Goal: Information Seeking & Learning: Learn about a topic

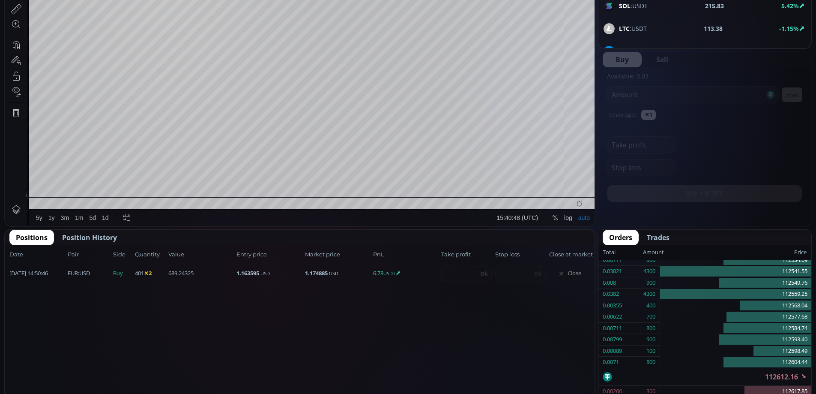
scroll to position [275, 0]
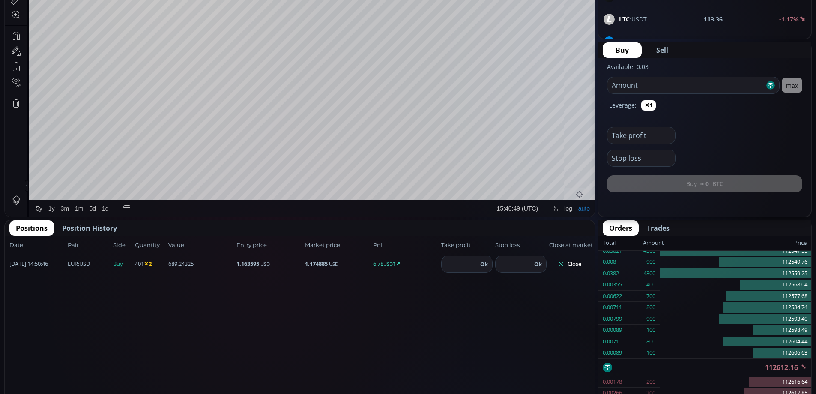
click at [576, 263] on button "Close" at bounding box center [569, 264] width 41 height 14
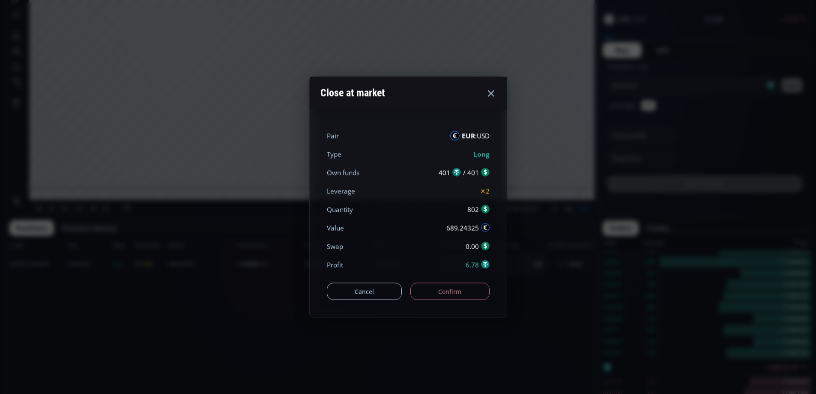
click at [457, 292] on button "Confirm" at bounding box center [449, 291] width 79 height 17
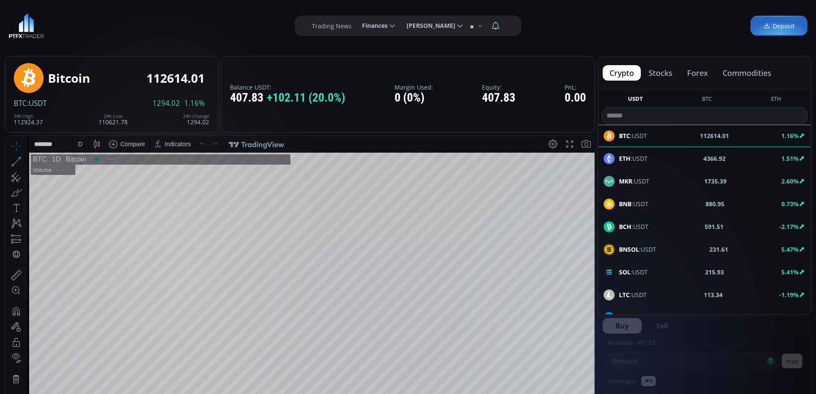
scroll to position [119, 0]
click at [693, 72] on button "forex" at bounding box center [697, 72] width 35 height 15
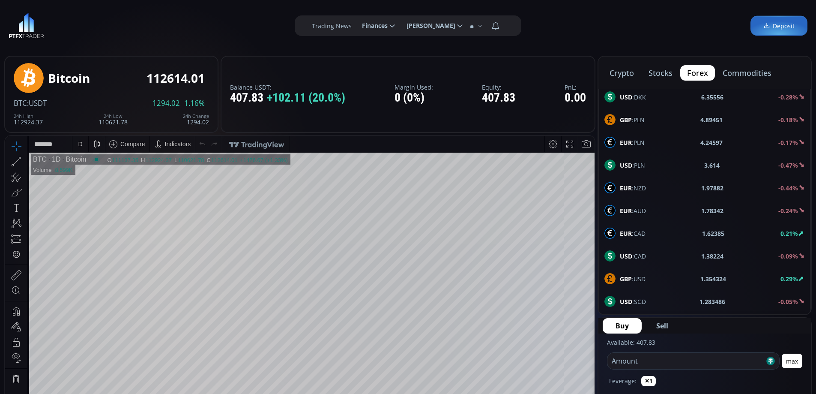
scroll to position [458, 0]
click at [634, 298] on span "NZD :USD" at bounding box center [633, 301] width 26 height 9
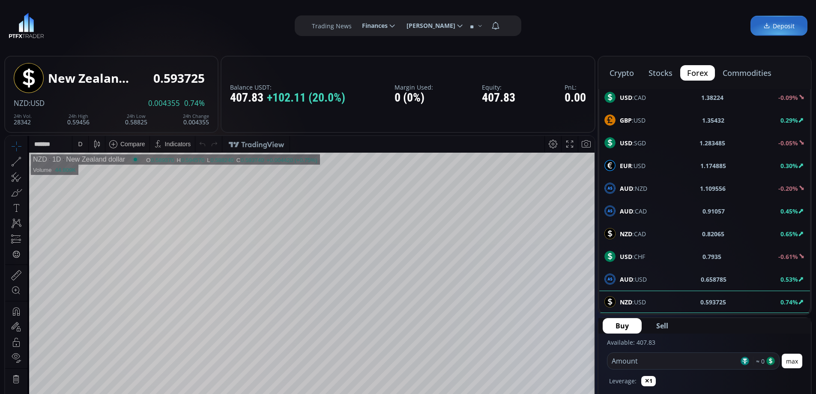
click at [84, 146] on div "D" at bounding box center [80, 144] width 7 height 16
click at [98, 247] on div "1 hour" at bounding box center [102, 245] width 52 height 7
click at [637, 276] on span "AUD :USD" at bounding box center [633, 279] width 27 height 9
click at [78, 147] on div "D" at bounding box center [80, 144] width 7 height 16
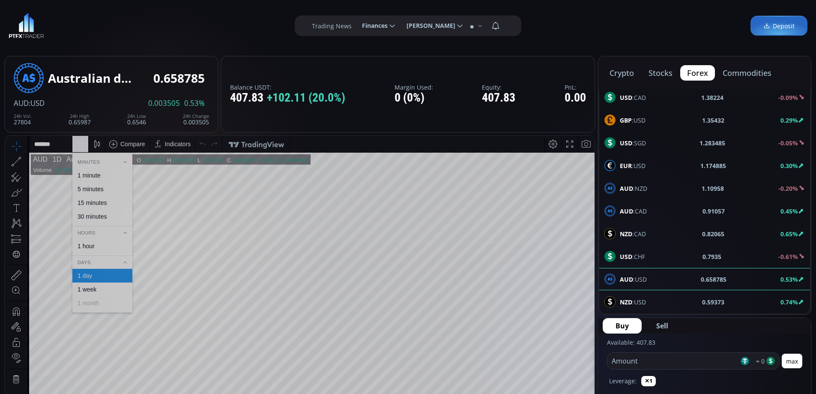
click at [98, 246] on div "1 hour" at bounding box center [102, 245] width 52 height 7
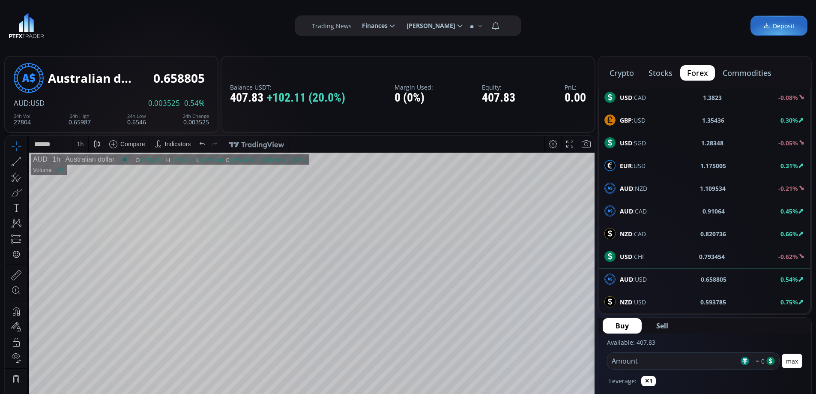
click at [667, 71] on button "stocks" at bounding box center [661, 72] width 38 height 15
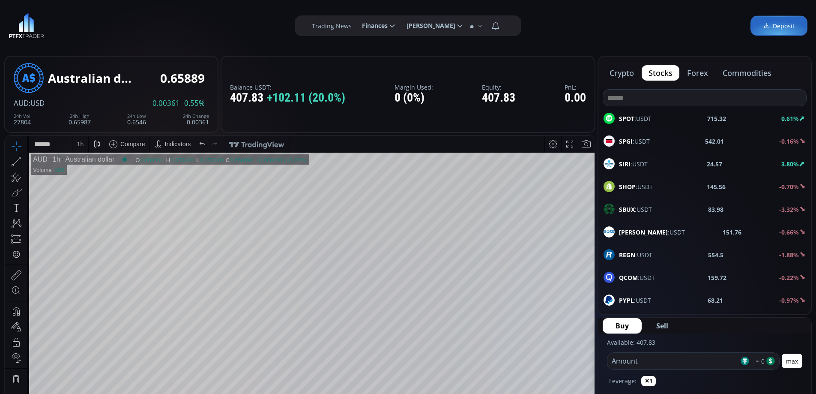
scroll to position [557, 0]
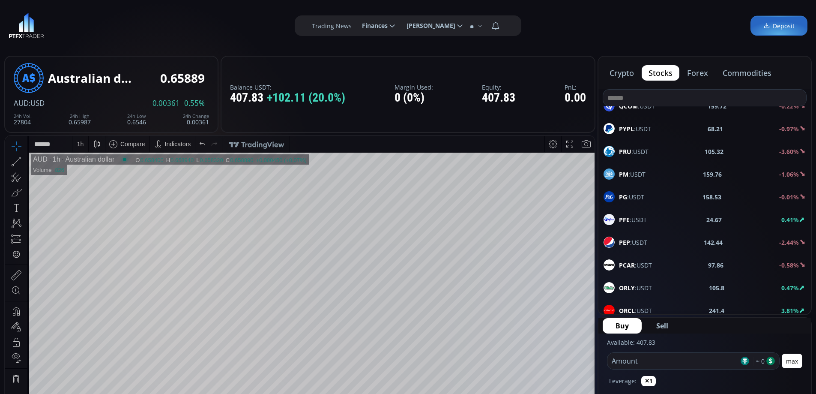
click at [646, 97] on input at bounding box center [704, 98] width 203 height 16
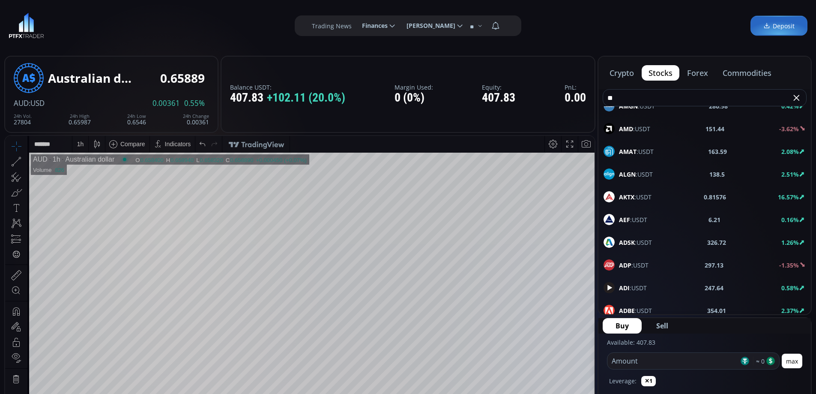
scroll to position [0, 0]
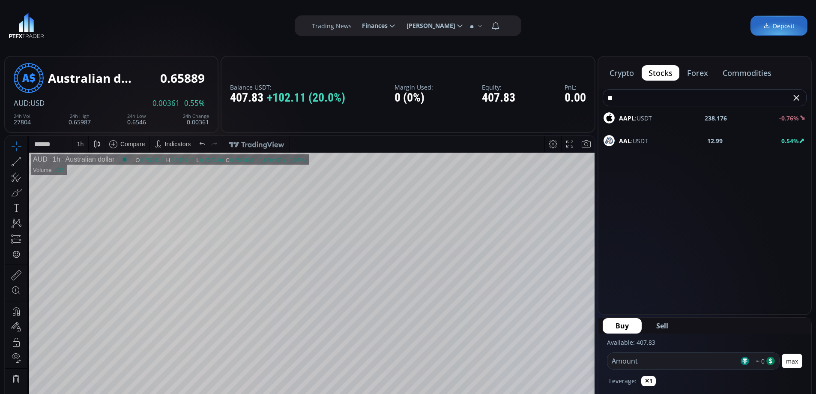
type input "**"
click at [656, 115] on div "AAPL :USDT 238.176 -0.76%" at bounding box center [705, 117] width 202 height 11
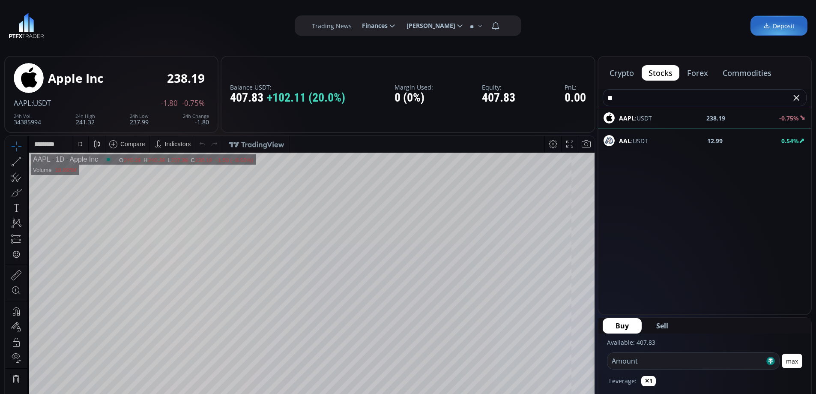
click at [79, 144] on div "D" at bounding box center [80, 144] width 4 height 7
click at [93, 246] on div "1 hour" at bounding box center [86, 245] width 17 height 7
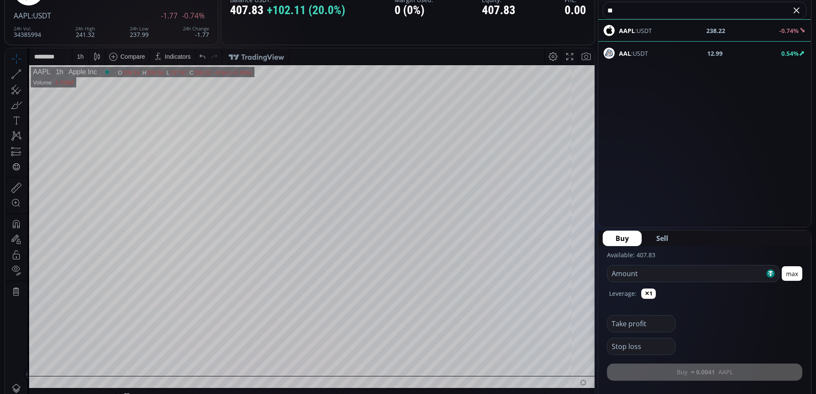
scroll to position [83, 0]
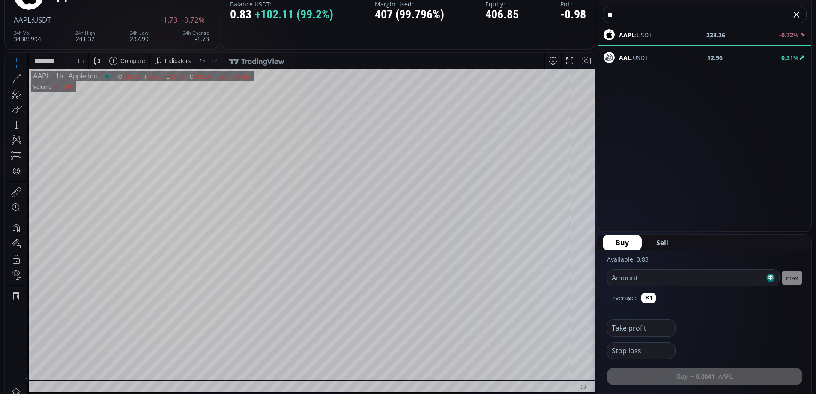
scroll to position [0, 0]
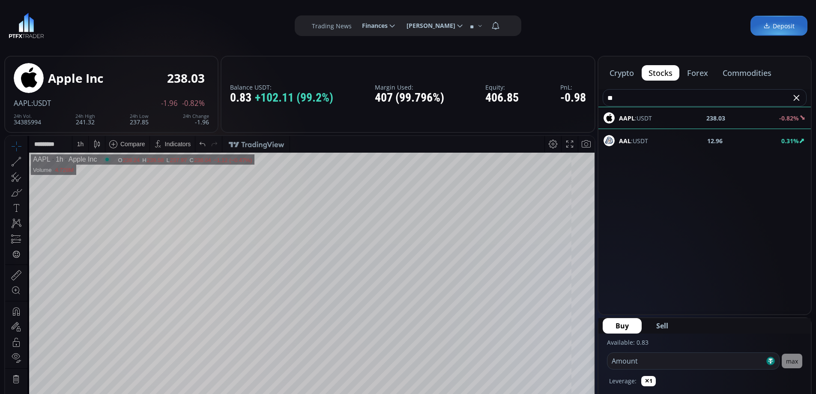
drag, startPoint x: 697, startPoint y: 73, endPoint x: 720, endPoint y: 80, distance: 23.3
click at [698, 73] on button "forex" at bounding box center [697, 72] width 35 height 15
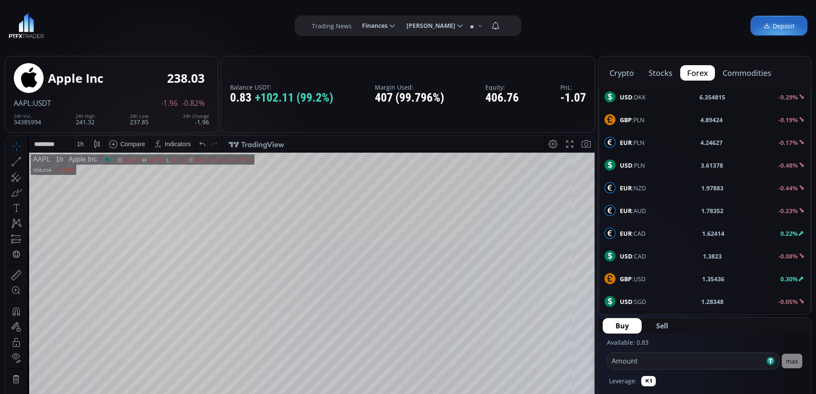
scroll to position [458, 0]
click at [641, 299] on span "NZD :USD" at bounding box center [633, 301] width 26 height 9
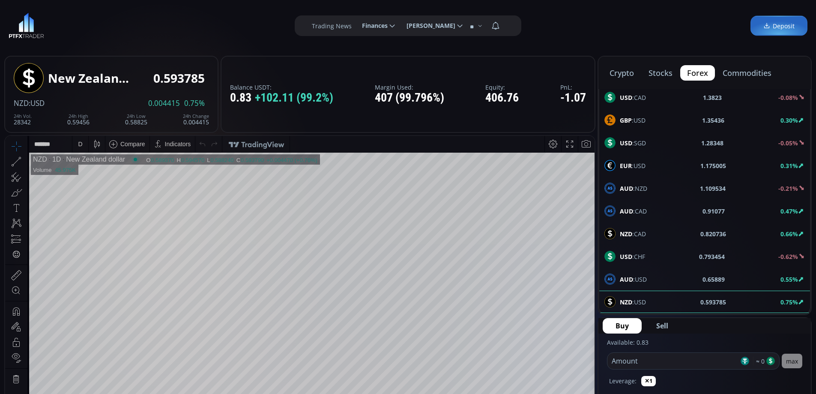
click at [631, 281] on b "AUD" at bounding box center [626, 279] width 13 height 8
click at [633, 300] on span "NZD :USD" at bounding box center [633, 301] width 26 height 9
